Goal: Book appointment/travel/reservation

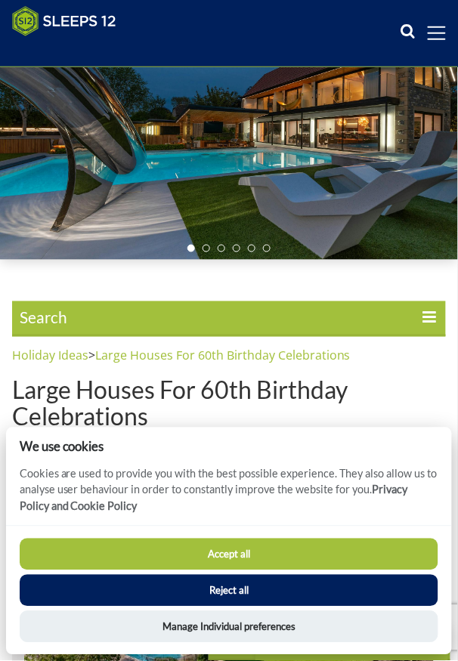
click at [247, 570] on button "Accept all" at bounding box center [229, 554] width 419 height 32
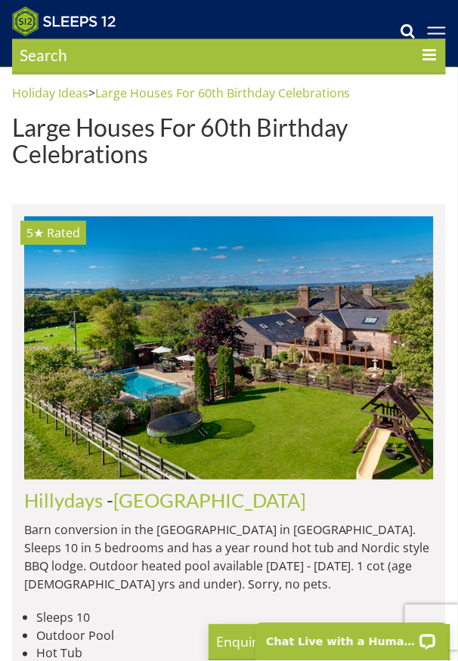
scroll to position [381, 0]
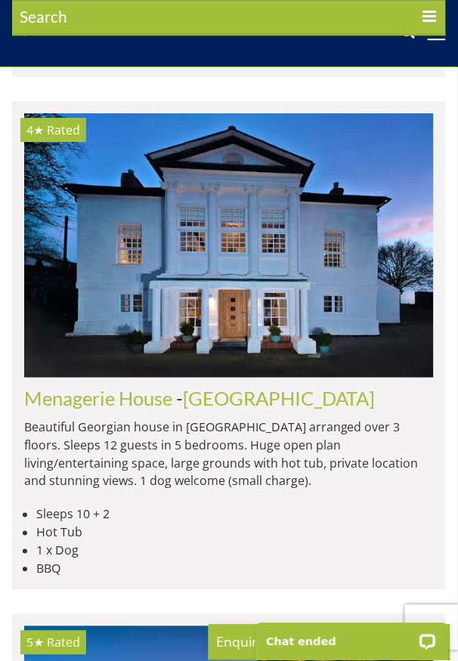
scroll to position [3269, 0]
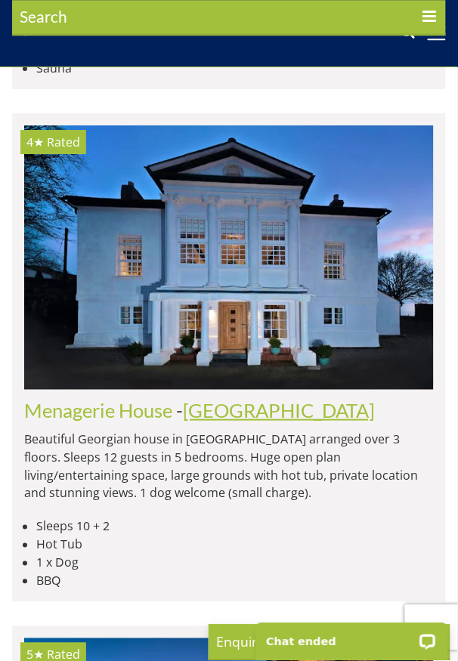
click at [192, 399] on link "[GEOGRAPHIC_DATA]" at bounding box center [279, 410] width 193 height 23
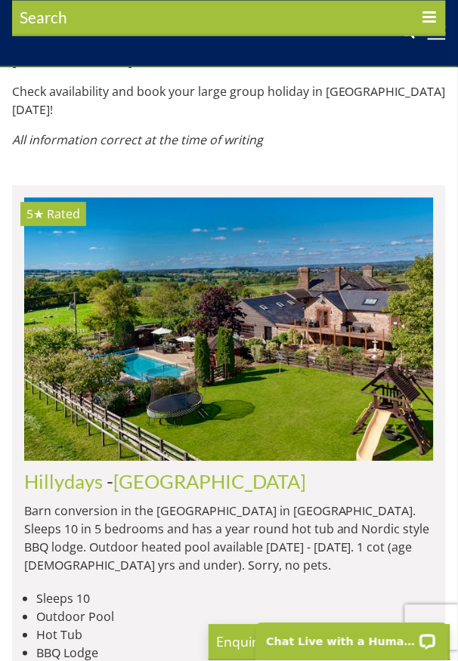
scroll to position [966, 0]
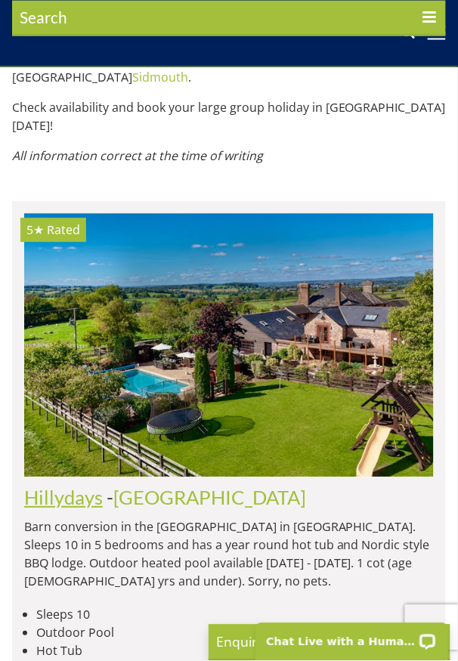
click at [95, 486] on link "Hillydays" at bounding box center [63, 497] width 79 height 23
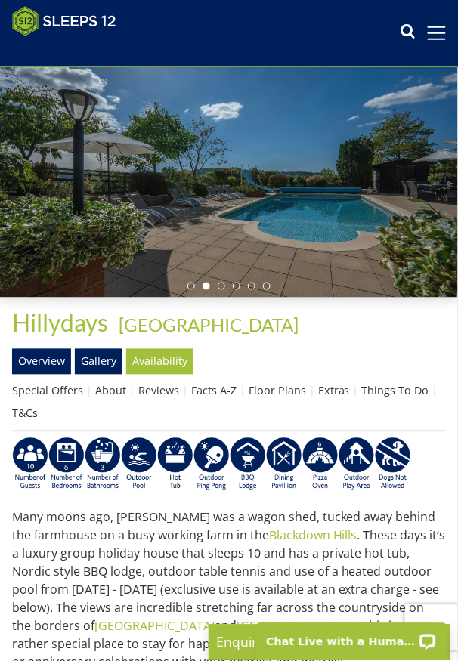
scroll to position [78, 0]
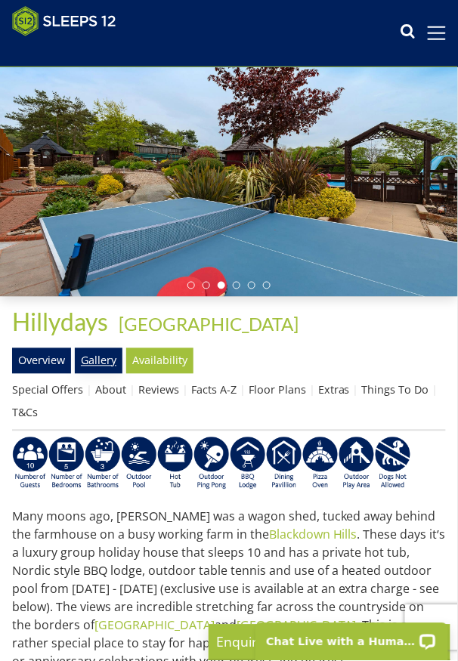
click at [100, 374] on link "Gallery" at bounding box center [99, 361] width 48 height 26
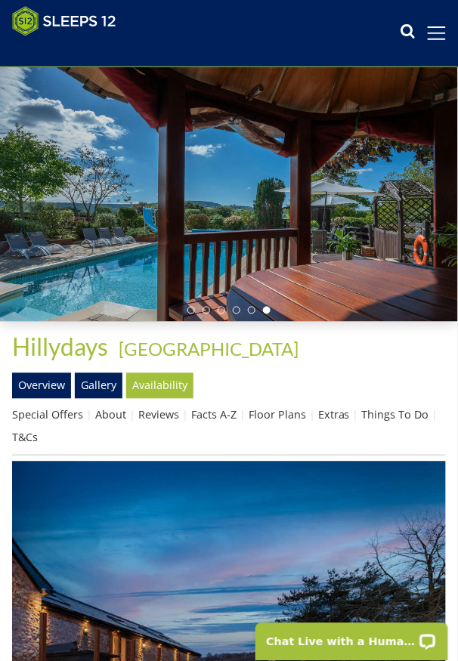
scroll to position [54, 0]
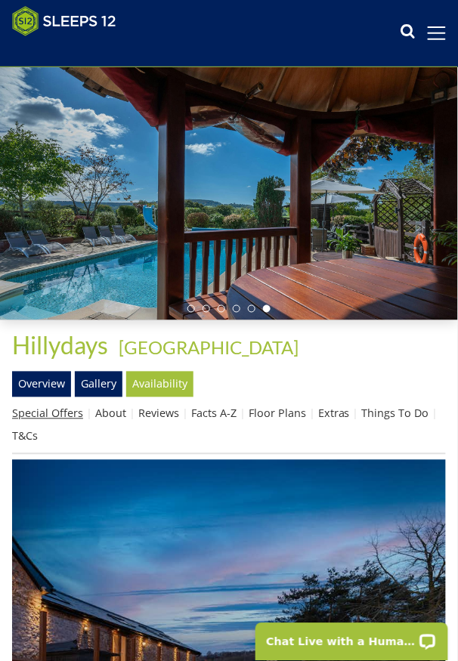
click at [69, 421] on link "Special Offers" at bounding box center [47, 413] width 71 height 14
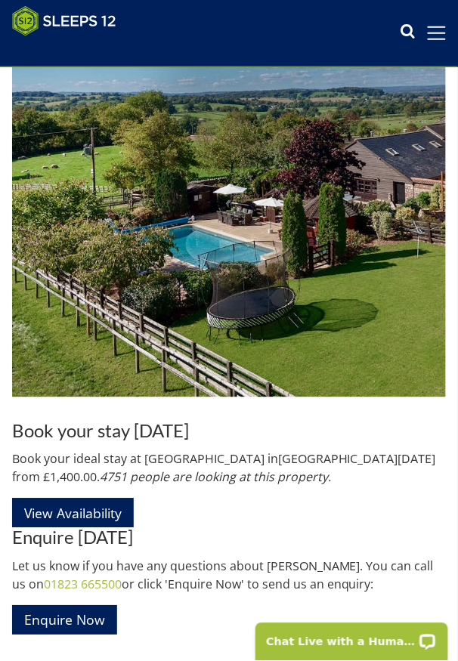
scroll to position [11086, 0]
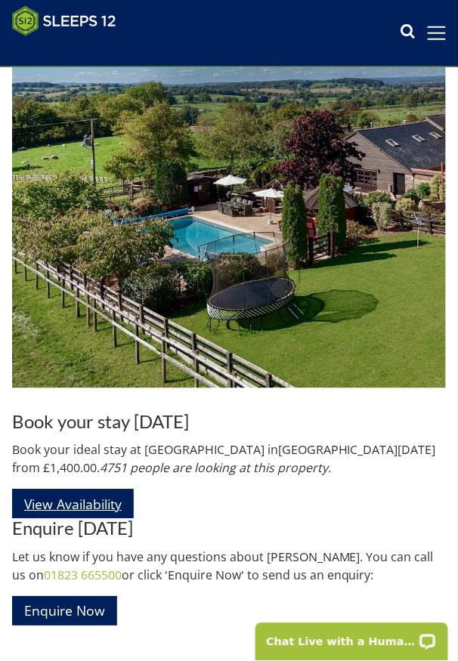
click at [110, 519] on link "View Availability" at bounding box center [73, 503] width 122 height 29
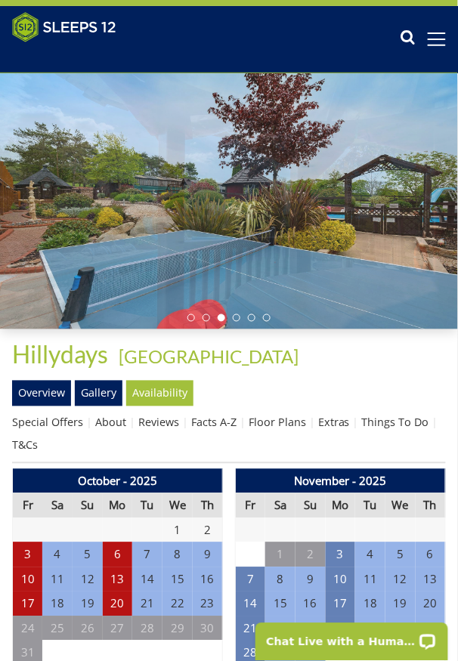
scroll to position [45, 0]
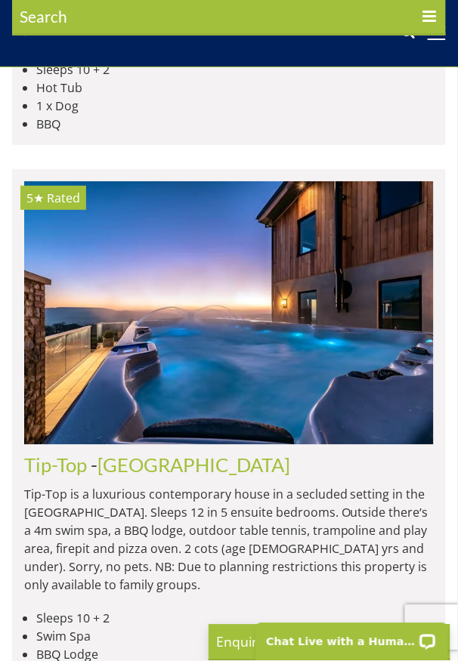
scroll to position [2053, 0]
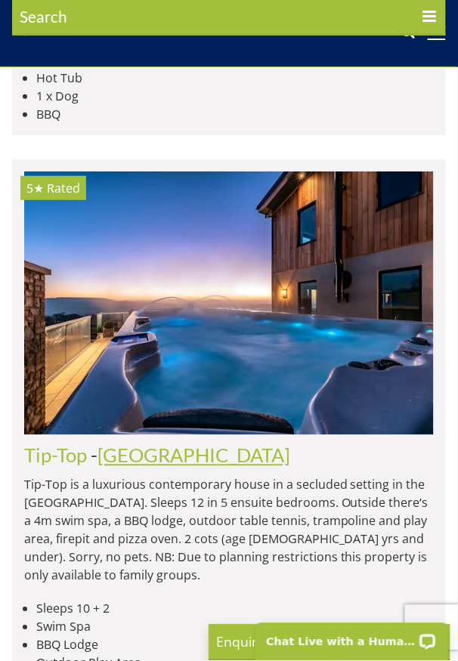
click at [148, 444] on link "[GEOGRAPHIC_DATA]" at bounding box center [193, 455] width 193 height 23
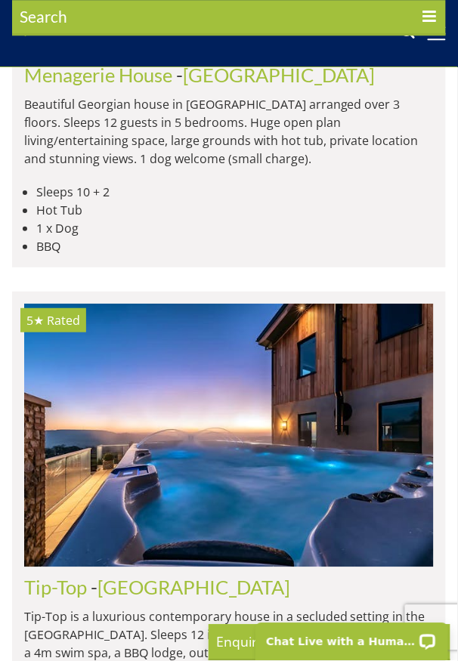
scroll to position [1920, 0]
click at [102, 576] on link "[GEOGRAPHIC_DATA]" at bounding box center [193, 587] width 193 height 23
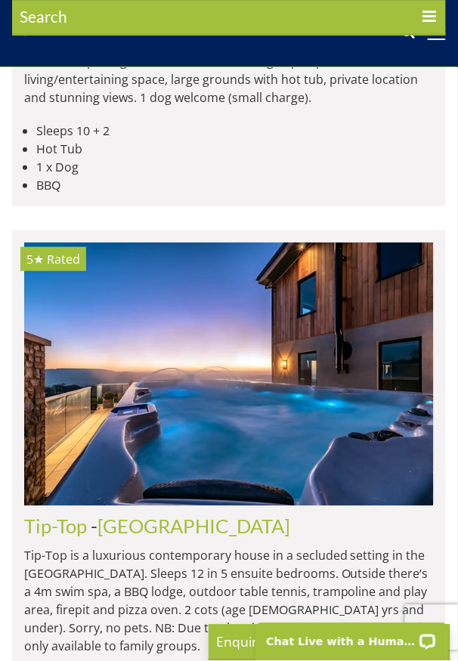
scroll to position [1982, 0]
click at [51, 515] on link "Tip-Top" at bounding box center [55, 526] width 63 height 23
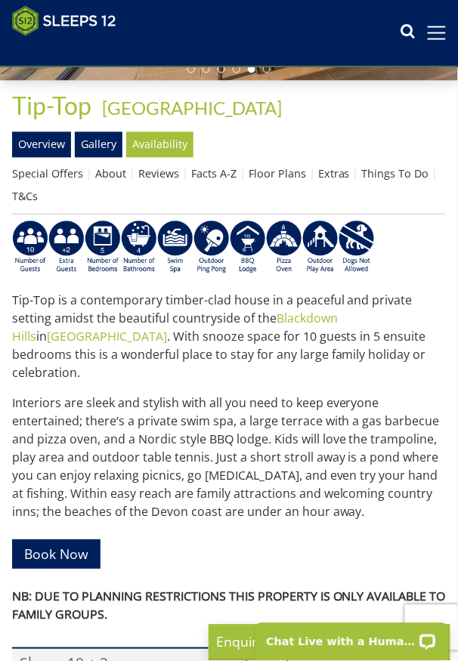
scroll to position [294, 0]
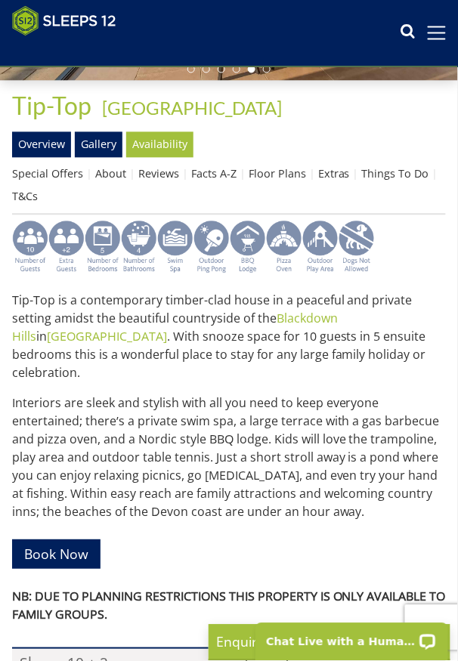
click at [180, 258] on img at bounding box center [175, 248] width 36 height 54
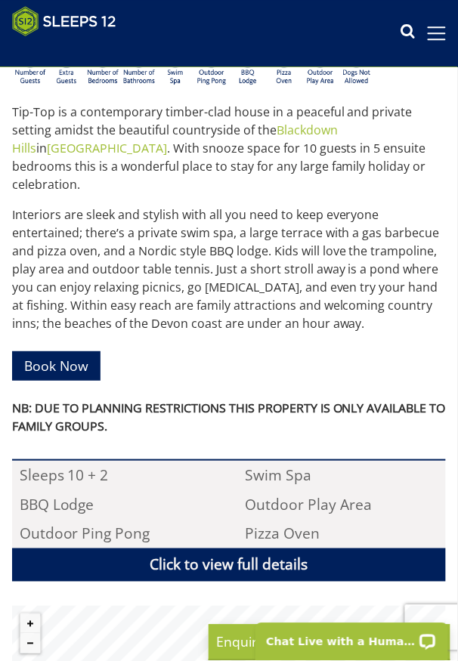
scroll to position [483, 0]
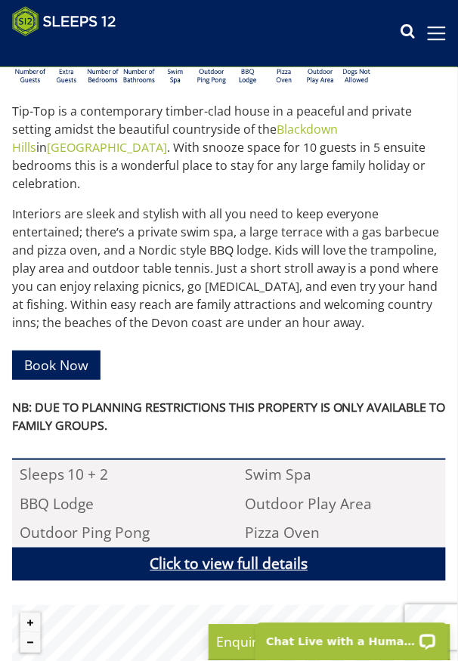
click at [264, 565] on link "Click to view full details" at bounding box center [228, 565] width 433 height 34
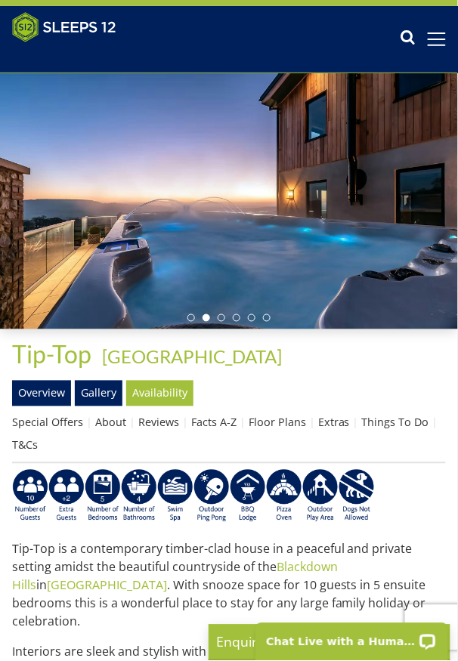
scroll to position [44, 0]
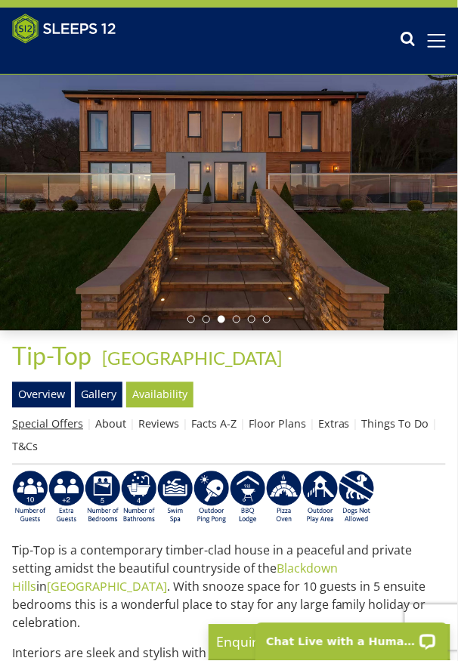
click at [59, 431] on link "Special Offers" at bounding box center [47, 424] width 71 height 14
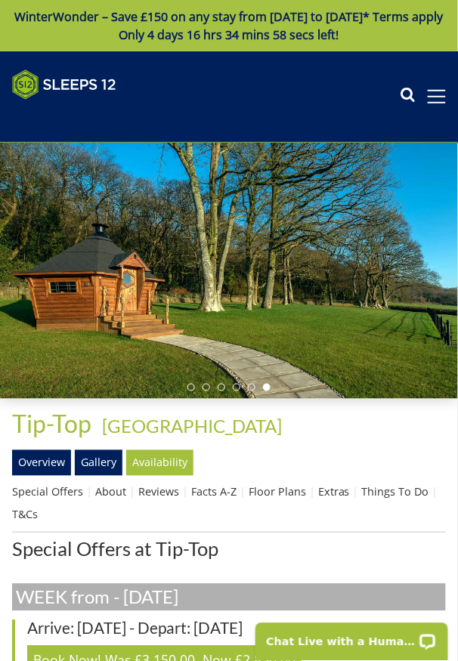
click at [406, 108] on icon at bounding box center [407, 96] width 15 height 23
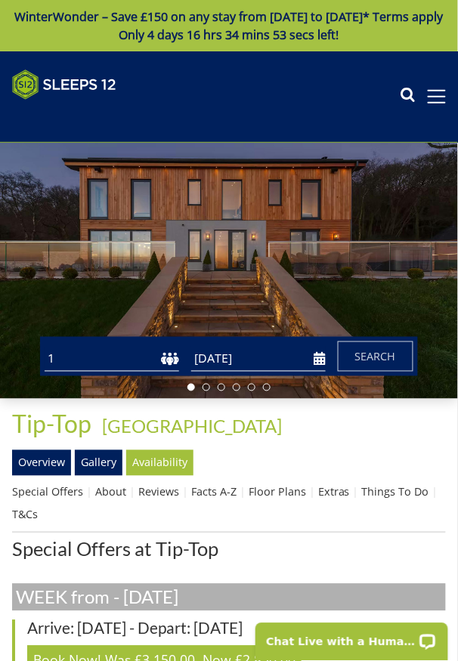
click at [210, 372] on input "[DATE]" at bounding box center [258, 359] width 134 height 25
click at [331, 372] on form "Guests 1 2 3 4 5 6 7 8 9 10 11 12 13 14 15 16 17 18 19 20 21 22 23 24 25 26 27 …" at bounding box center [229, 356] width 369 height 30
click at [322, 372] on input "[DATE]" at bounding box center [258, 359] width 134 height 25
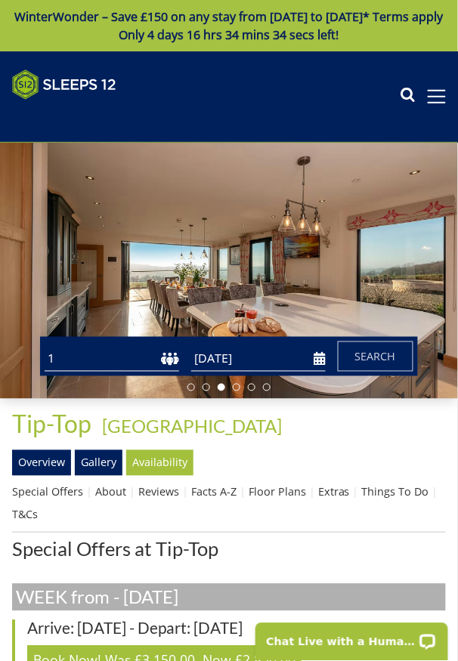
click at [330, 372] on form "Guests 1 2 3 4 5 6 7 8 9 10 11 12 13 14 15 16 17 18 19 20 21 22 23 24 25 26 27 …" at bounding box center [229, 356] width 369 height 30
click at [321, 372] on input "[DATE]" at bounding box center [258, 359] width 134 height 25
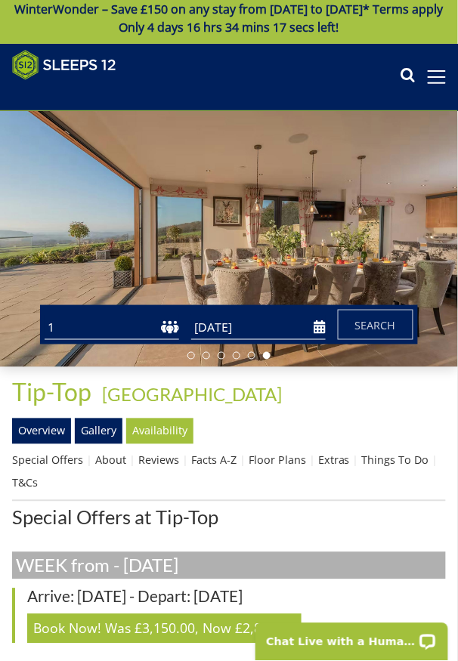
scroll to position [1, 0]
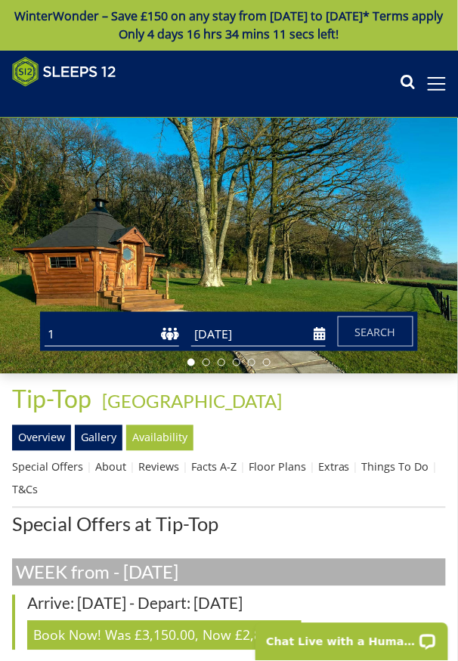
click at [320, 347] on input "[DATE]" at bounding box center [258, 334] width 134 height 25
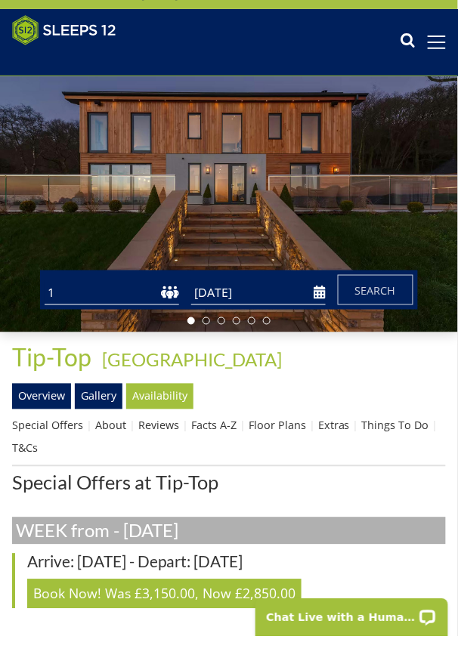
scroll to position [18, 0]
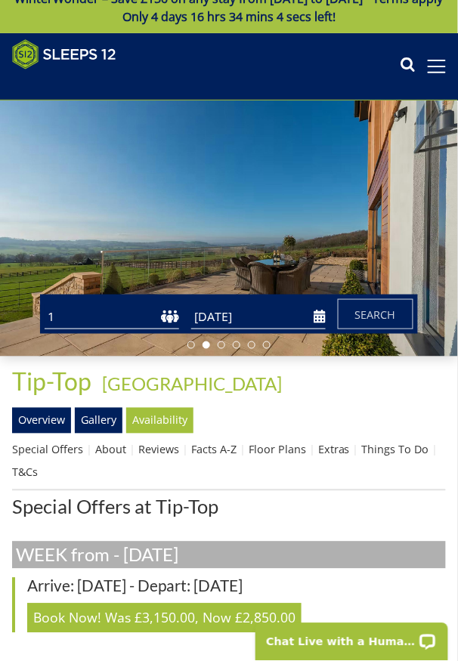
click at [321, 329] on input "[DATE]" at bounding box center [258, 316] width 134 height 25
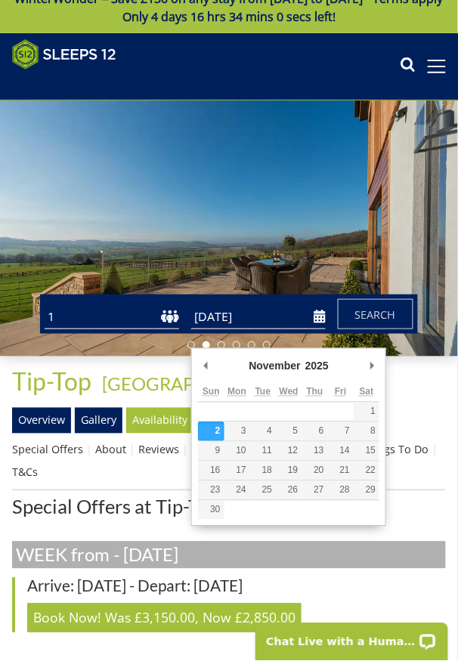
type input "[DATE]"
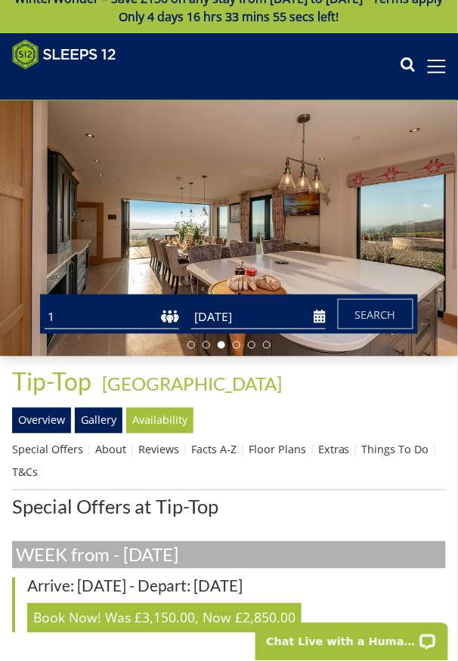
scroll to position [11, 0]
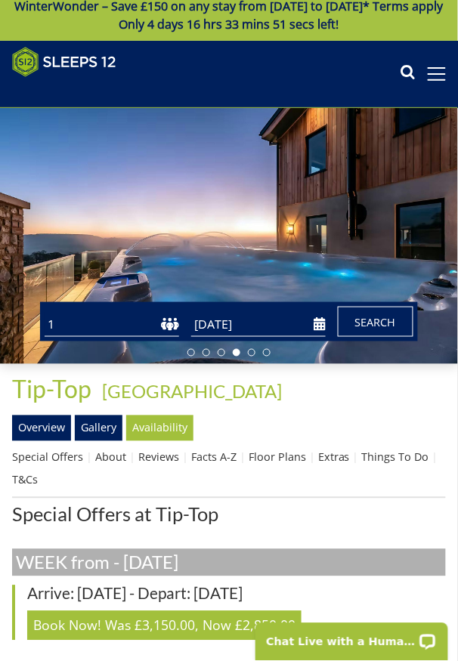
click at [380, 329] on span "Search" at bounding box center [375, 322] width 41 height 14
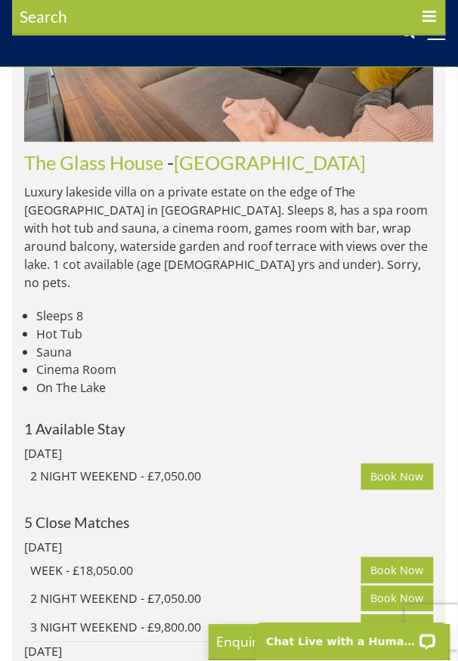
scroll to position [659, 0]
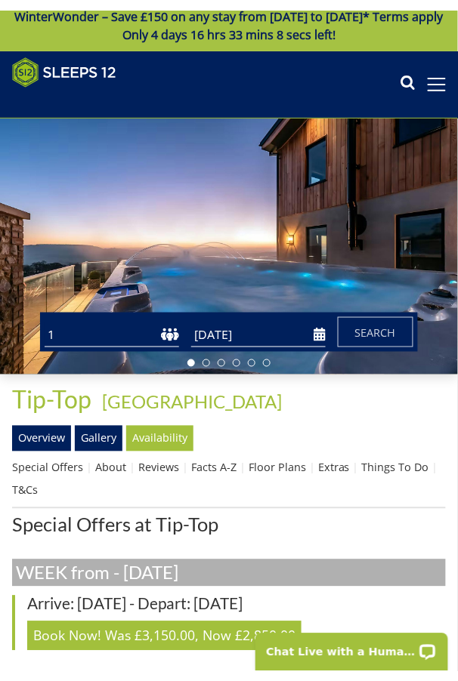
scroll to position [52, 0]
